Goal: Information Seeking & Learning: Understand process/instructions

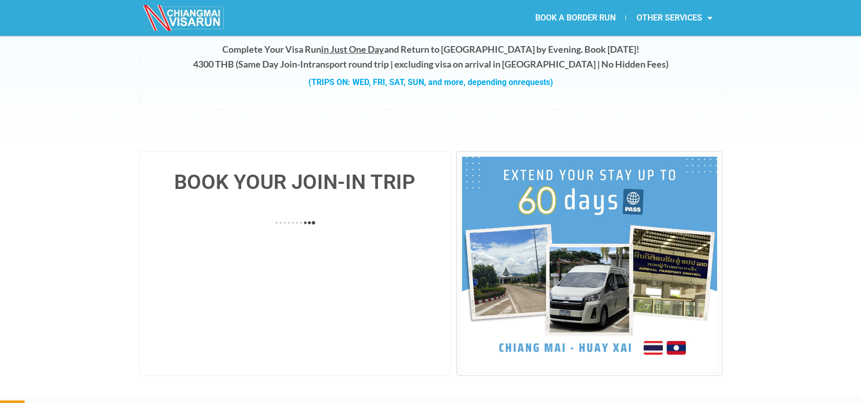
scroll to position [171, 0]
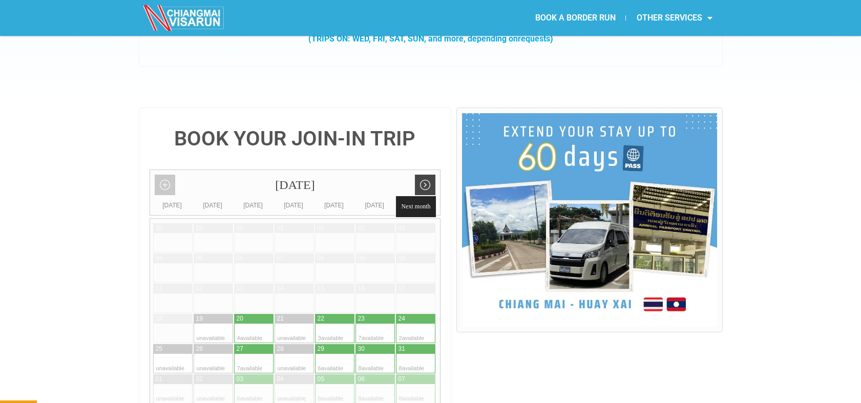
click at [426, 175] on link "Next month" at bounding box center [425, 185] width 20 height 20
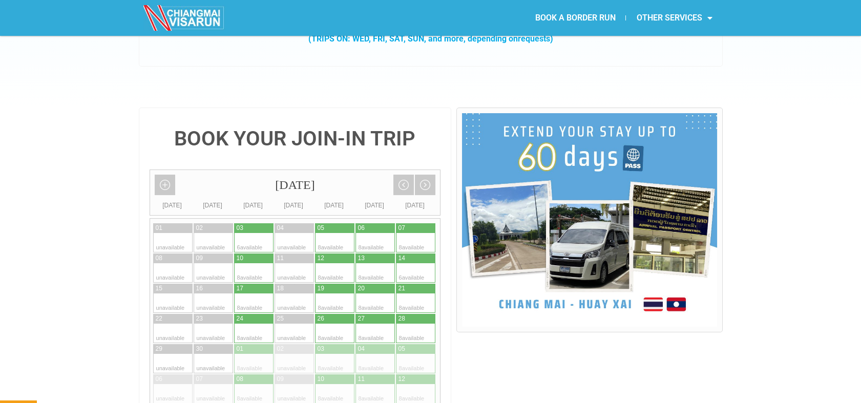
click at [401, 175] on link "Previous month" at bounding box center [403, 185] width 20 height 20
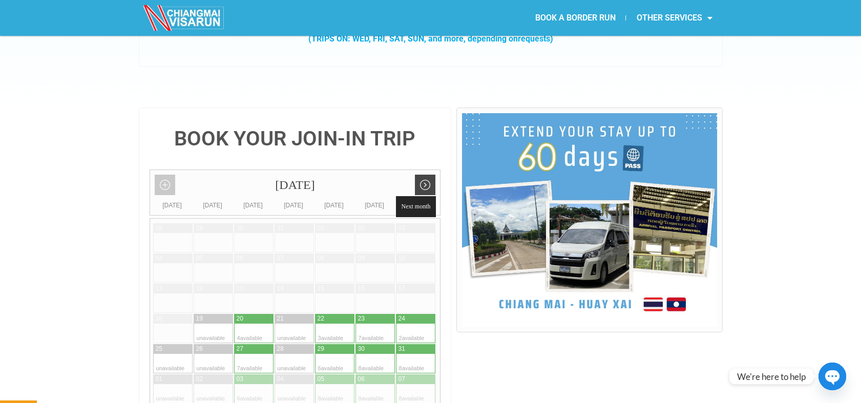
click at [429, 175] on link "Next month" at bounding box center [425, 185] width 20 height 20
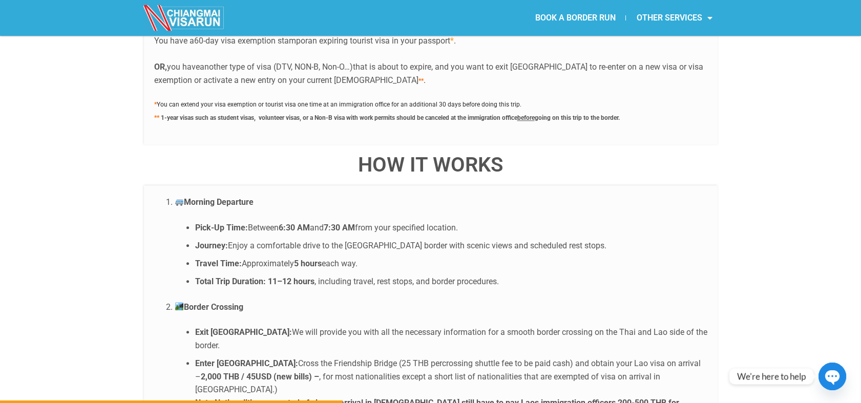
scroll to position [1878, 0]
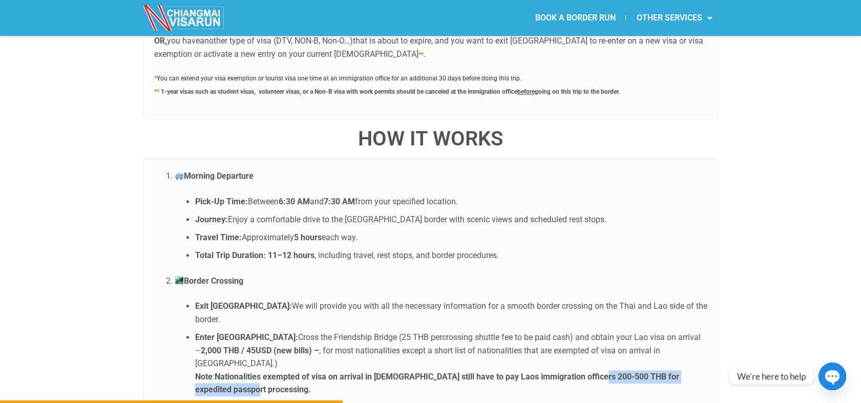
drag, startPoint x: 600, startPoint y: 323, endPoint x: 604, endPoint y: 331, distance: 8.9
click at [604, 331] on li "Enter [GEOGRAPHIC_DATA]: Cross the Friendship Bridge (25 THB percrossing shuttl…" at bounding box center [451, 364] width 512 height 66
copy strong "for expedited passport processing."
drag, startPoint x: 455, startPoint y: 324, endPoint x: 549, endPoint y: 324, distance: 94.3
click at [549, 372] on strong "Nationalities exempted of visa on arrival in [DEMOGRAPHIC_DATA] still have to p…" at bounding box center [437, 383] width 484 height 23
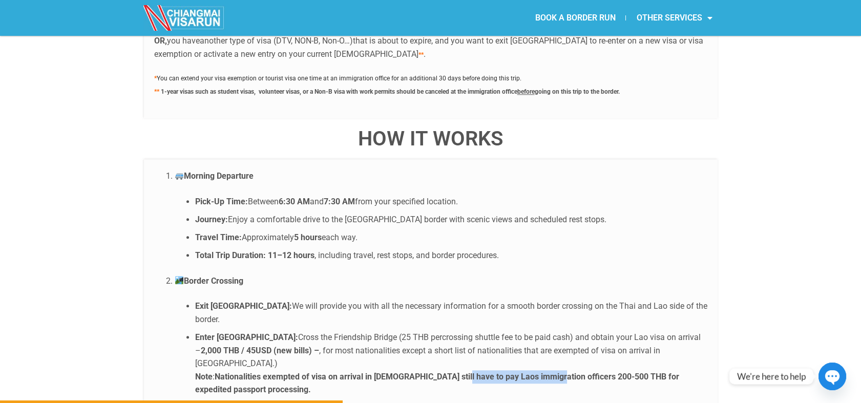
copy strong "Laos immigration officers"
